Goal: Information Seeking & Learning: Find specific fact

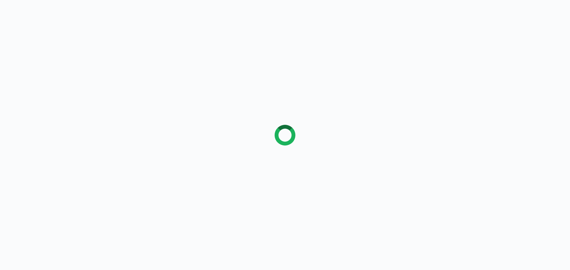
drag, startPoint x: 0, startPoint y: 0, endPoint x: 58, endPoint y: 107, distance: 121.7
click at [58, 107] on div at bounding box center [285, 135] width 570 height 270
click at [58, 106] on div at bounding box center [285, 135] width 570 height 270
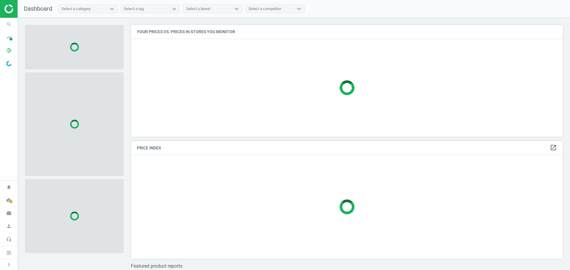
scroll to position [121, 437]
click at [58, 106] on div at bounding box center [74, 124] width 99 height 104
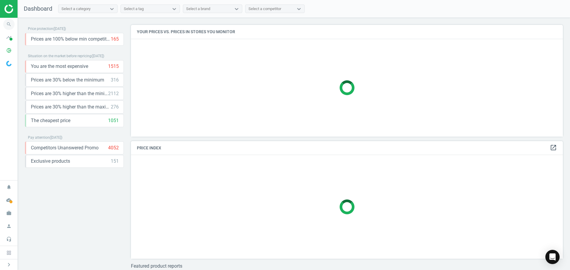
click at [12, 22] on icon "search" at bounding box center [8, 24] width 11 height 11
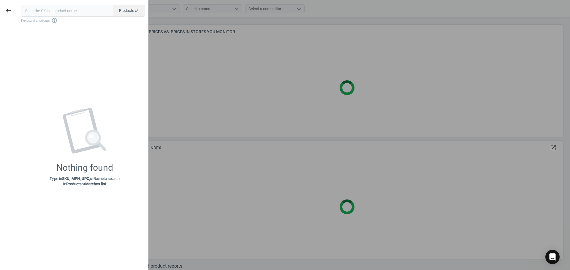
click at [64, 11] on input "text" at bounding box center [67, 11] width 92 height 12
type input "17848639"
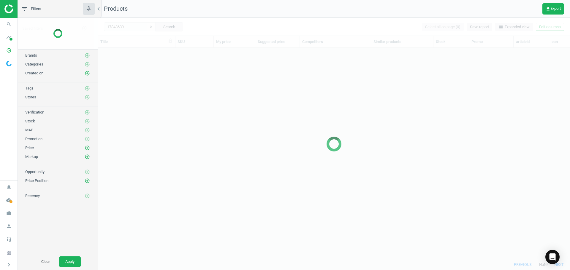
scroll to position [202, 468]
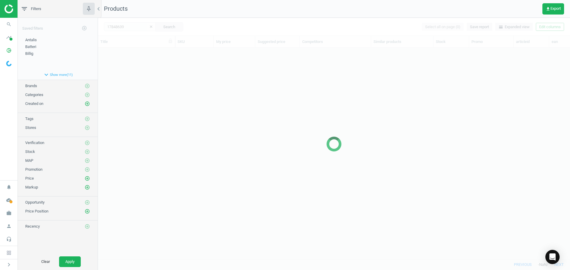
click at [135, 89] on div at bounding box center [334, 144] width 472 height 253
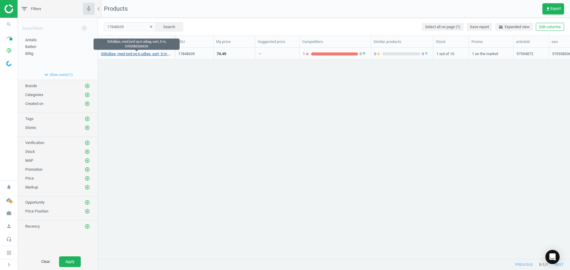
click at [142, 54] on link "Stikdåse, med jord og 6 udtag, sort, 5 m, 5705585360635" at bounding box center [136, 53] width 71 height 5
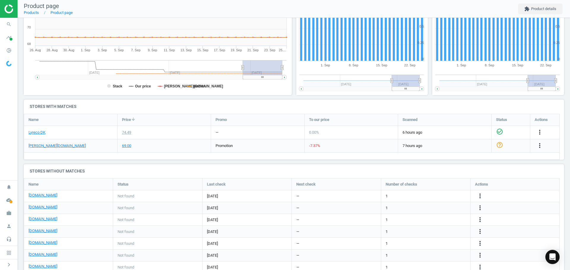
scroll to position [148, 0]
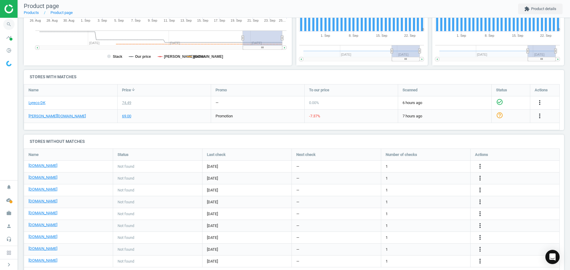
click at [7, 25] on icon "search" at bounding box center [8, 24] width 11 height 11
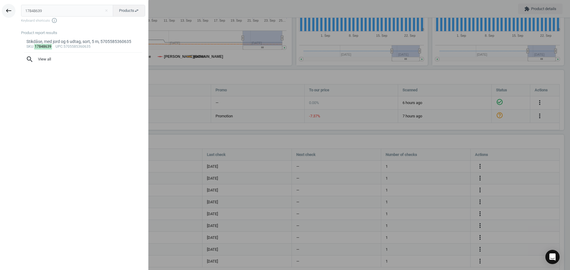
drag, startPoint x: 67, startPoint y: 7, endPoint x: 7, endPoint y: 12, distance: 59.9
click at [7, 12] on div "keyboard_backspace 17848639 close Products swap_horiz Keyboard shortcuts info_o…" at bounding box center [74, 136] width 148 height 270
type input "20670603"
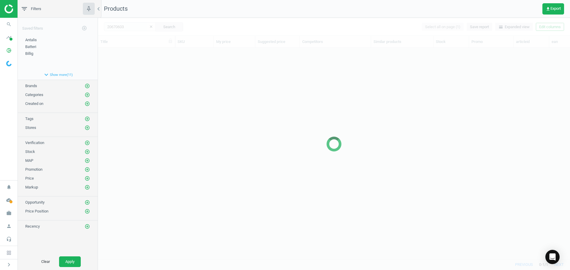
scroll to position [202, 468]
click at [176, 125] on div at bounding box center [334, 144] width 472 height 253
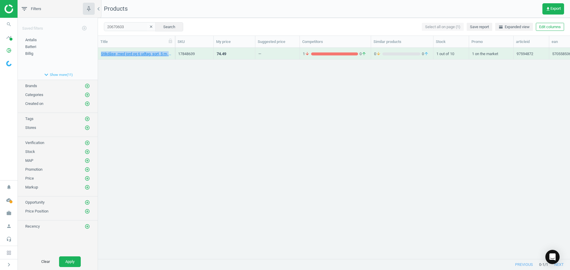
click at [176, 125] on div "Stikdåse, med jord og 6 udtag, sort, 5 m, 5705585360635 17848639 74.49 — 1 arro…" at bounding box center [334, 151] width 472 height 207
click at [148, 54] on link "Stikdåse, med jord, 6 udtag, hvid, 5 m, 5705585362813" at bounding box center [136, 53] width 71 height 5
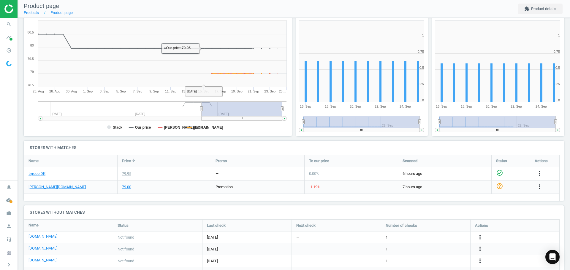
scroll to position [89, 0]
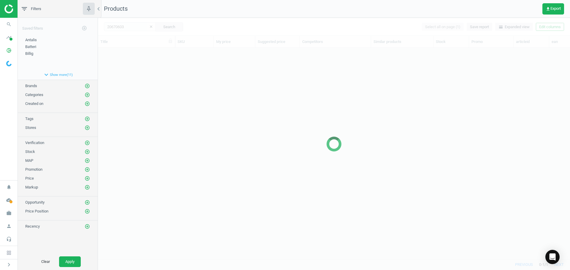
scroll to position [202, 468]
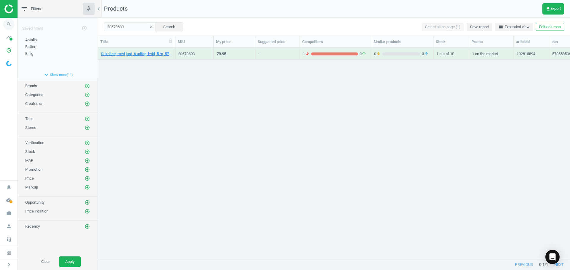
click at [11, 21] on icon "search" at bounding box center [8, 24] width 11 height 11
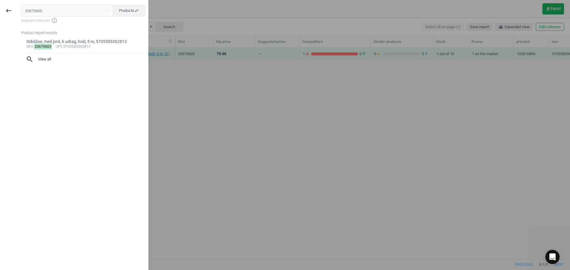
drag, startPoint x: 50, startPoint y: 9, endPoint x: -23, endPoint y: 9, distance: 72.1
click at [0, 9] on html "Group 2 Created with Sketch. ic/cloud_download/grey600 Created with Sketch. gra…" at bounding box center [285, 135] width 570 height 270
type input "17805734"
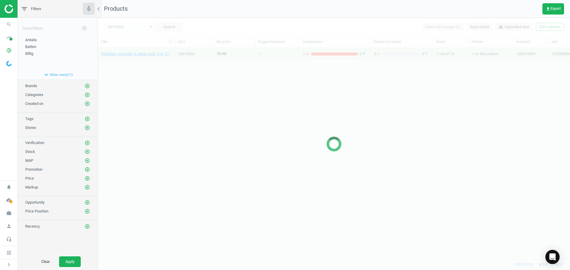
click at [217, 133] on div at bounding box center [334, 144] width 472 height 253
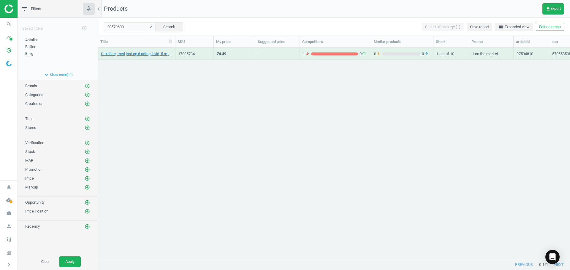
click at [217, 133] on div "Stikdåse, med jord og 6 udtag, hvid, 5 m, 5705585353330 17805734 74.49 — 1 arro…" at bounding box center [334, 151] width 472 height 207
click at [149, 53] on link "Stikdåse, med jord og 6 udtag, hvid, 5 m, 5705585353330" at bounding box center [136, 53] width 71 height 5
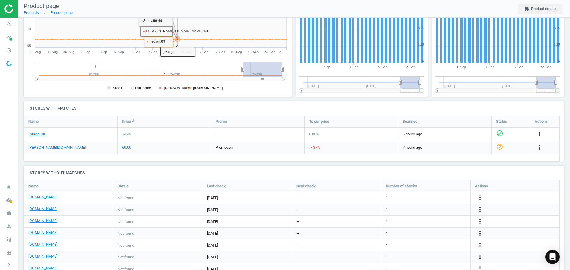
scroll to position [119, 0]
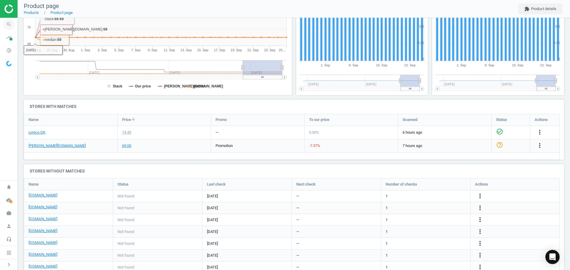
click at [12, 24] on icon "search" at bounding box center [8, 24] width 11 height 11
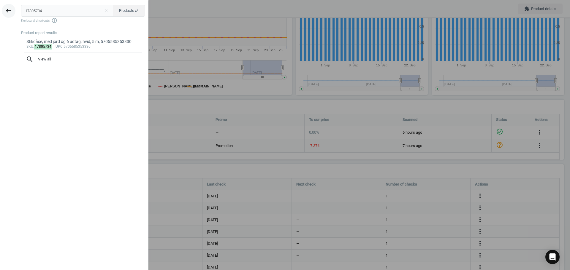
drag, startPoint x: 49, startPoint y: 12, endPoint x: 11, endPoint y: 12, distance: 37.7
click at [11, 12] on div "keyboard_backspace 17805734 close Products swap_horiz Keyboard shortcuts info_o…" at bounding box center [74, 136] width 148 height 270
type input "20670567"
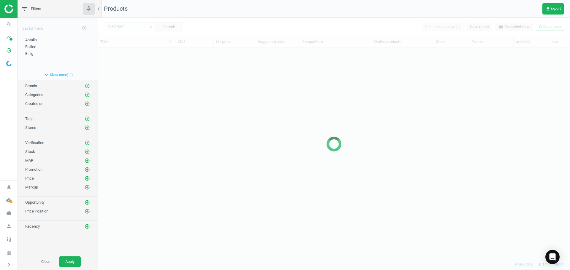
scroll to position [202, 468]
click at [160, 111] on div at bounding box center [334, 144] width 472 height 253
click at [221, 102] on div at bounding box center [334, 144] width 472 height 253
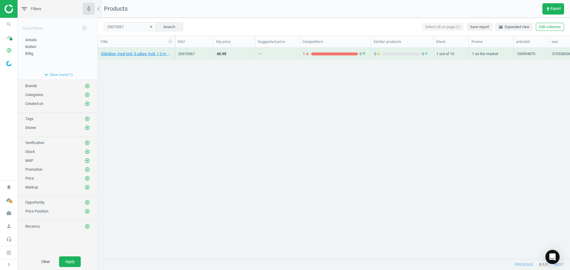
drag, startPoint x: 143, startPoint y: 91, endPoint x: 142, endPoint y: 68, distance: 22.6
click at [143, 89] on div "Stikdåse, med jord, 3 udtag, hvid, 1,5 m, 5705585362738 20670567 45.95 — 1 arro…" at bounding box center [334, 151] width 472 height 207
click at [137, 54] on link "Stikdåse, med jord, 3 udtag, hvid, 1,5 m, 5705585362738" at bounding box center [136, 53] width 71 height 5
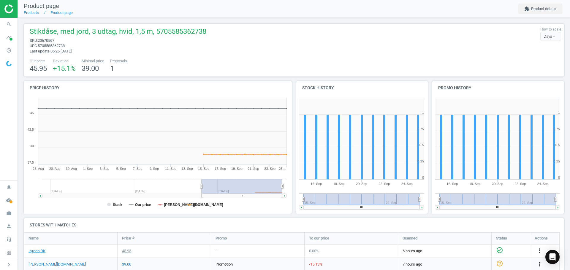
click at [254, 131] on rect at bounding box center [162, 131] width 248 height 66
